Goal: Information Seeking & Learning: Learn about a topic

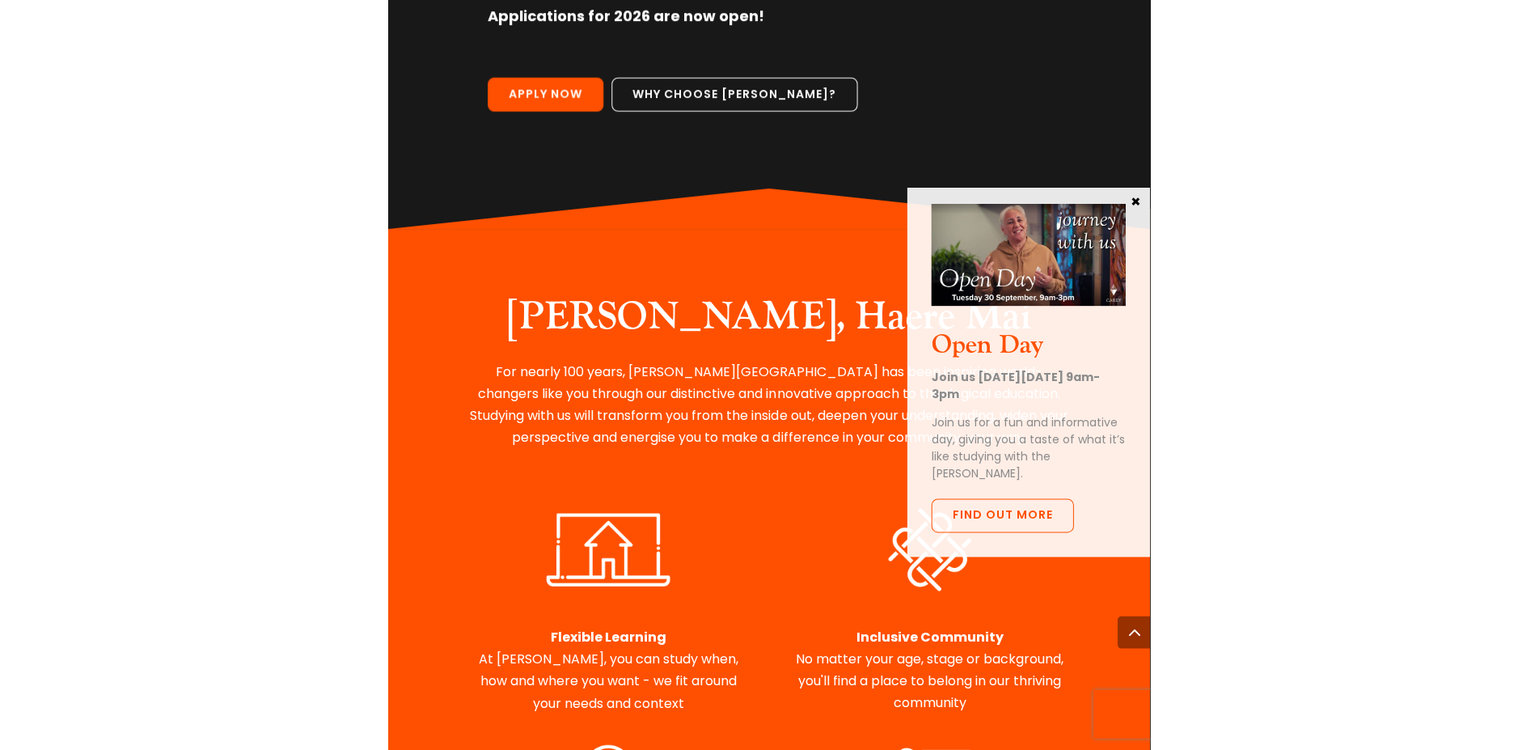
scroll to position [582, 0]
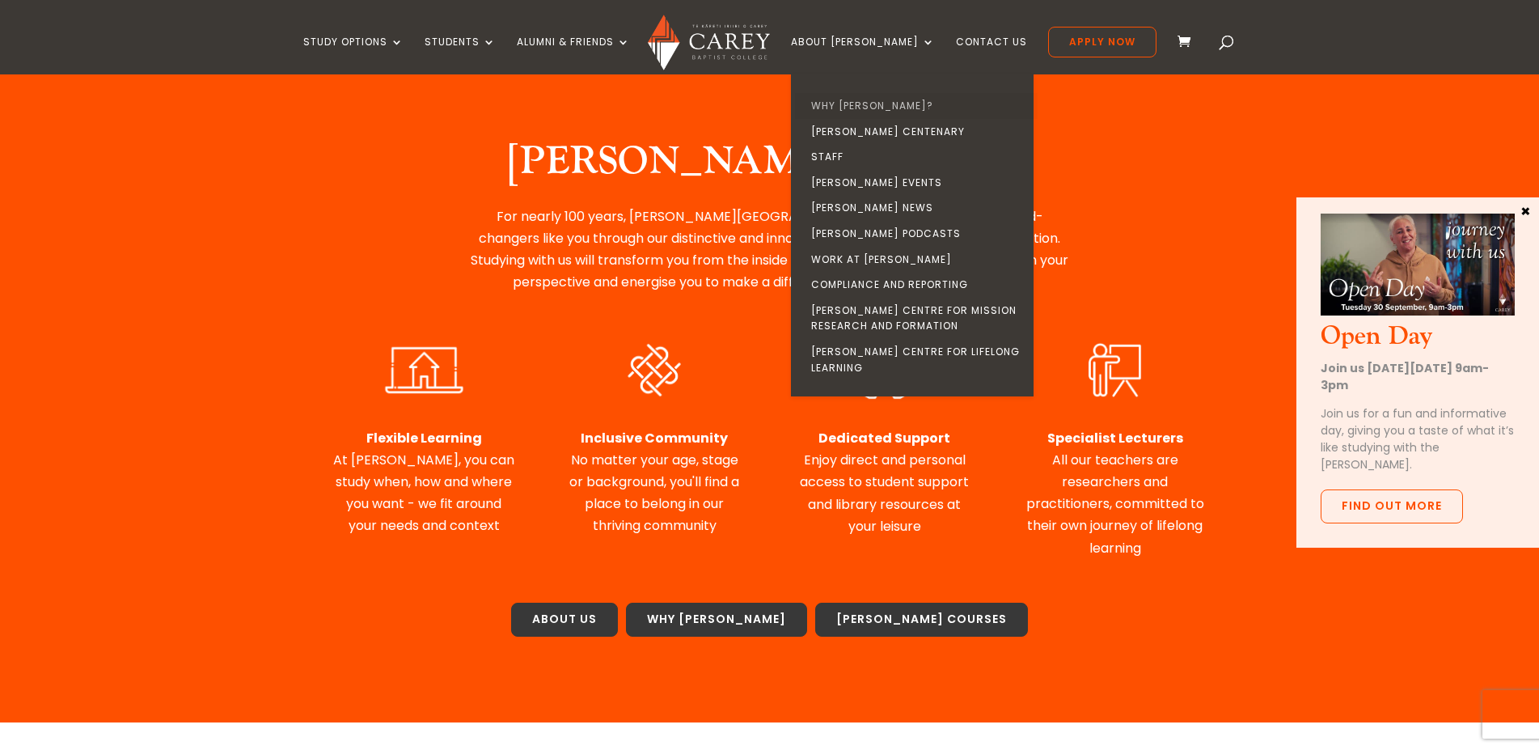
click at [760, 108] on link "Why [PERSON_NAME]?" at bounding box center [916, 106] width 243 height 26
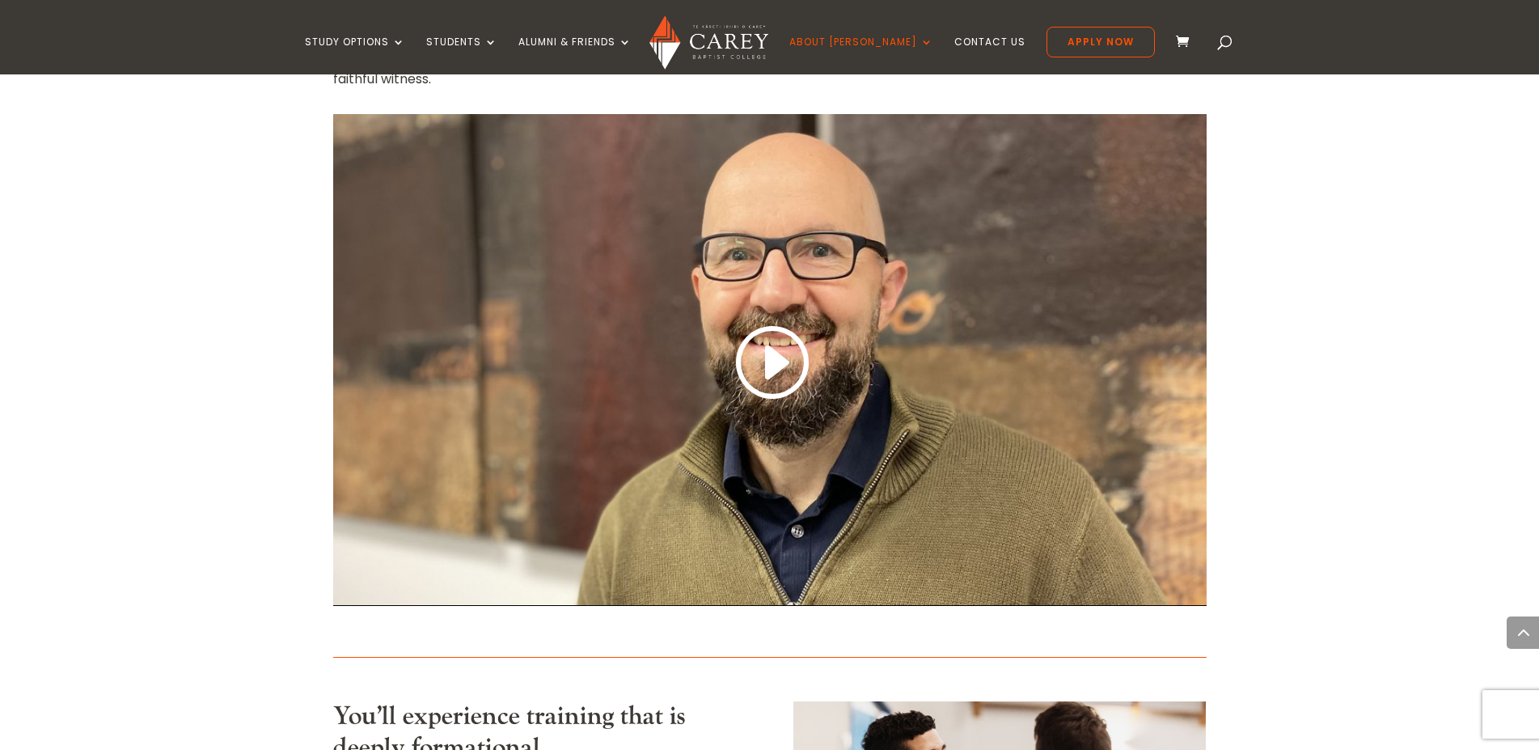
scroll to position [655, 0]
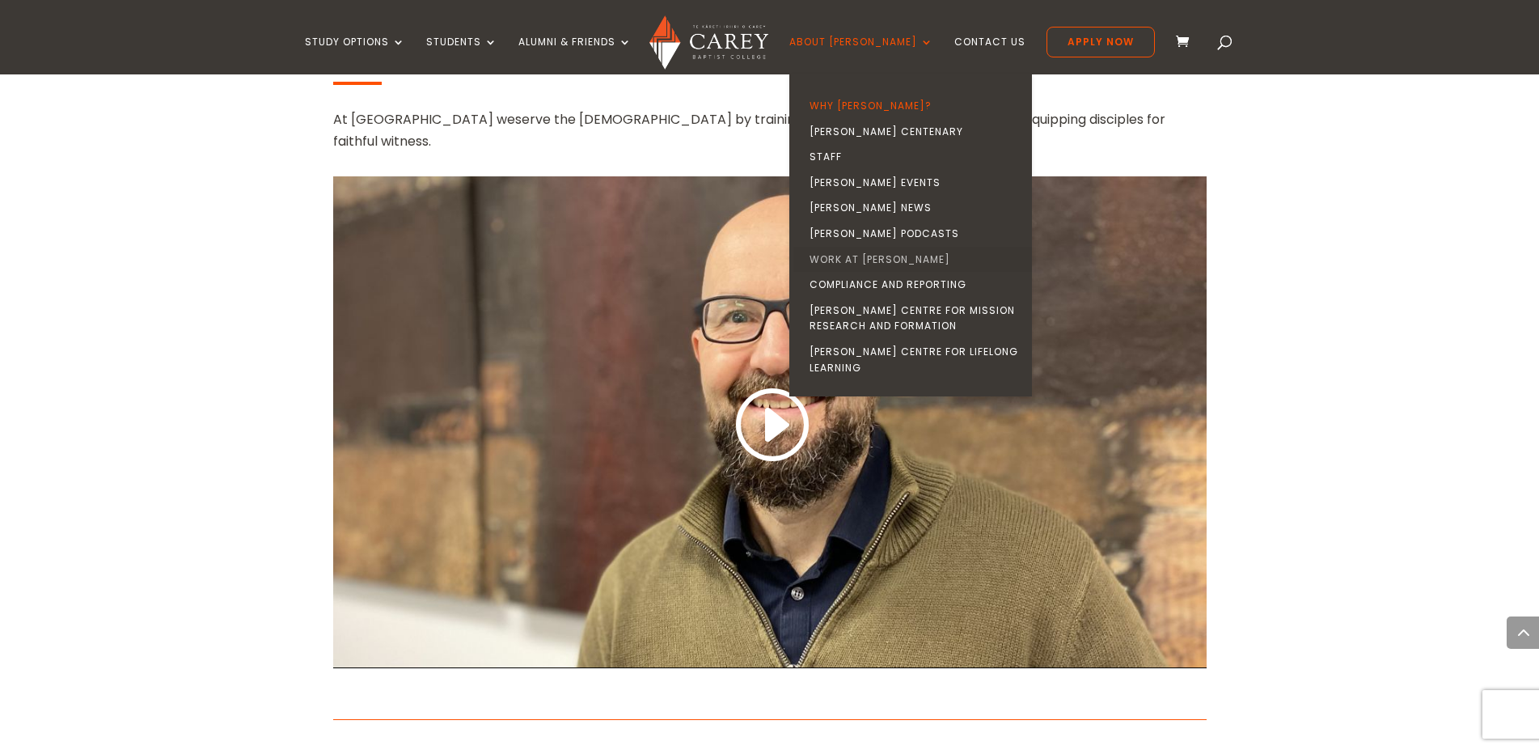
click at [860, 260] on link "Work at [PERSON_NAME]" at bounding box center [915, 260] width 243 height 26
